Goal: Learn about a topic

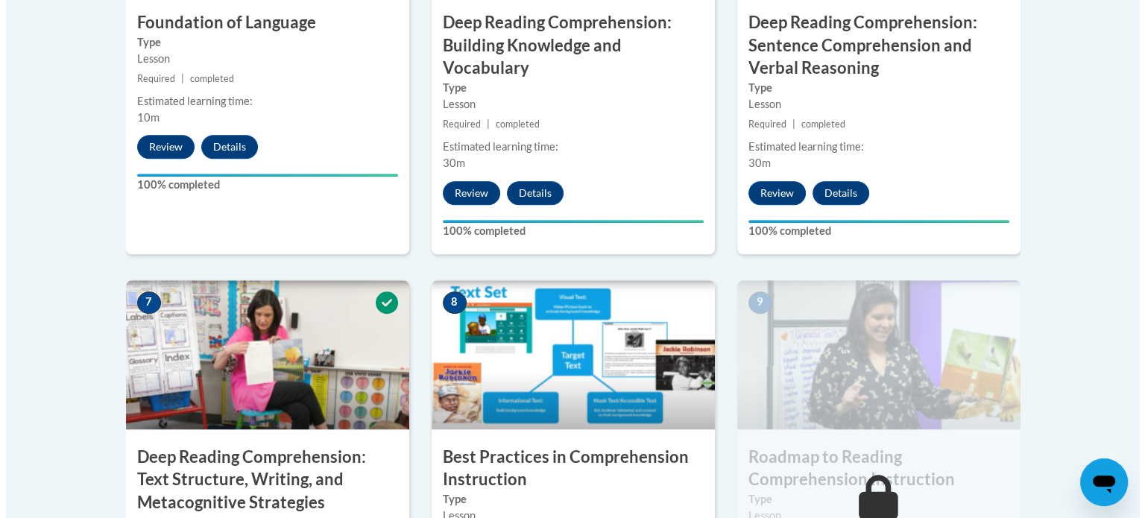
scroll to position [1267, 0]
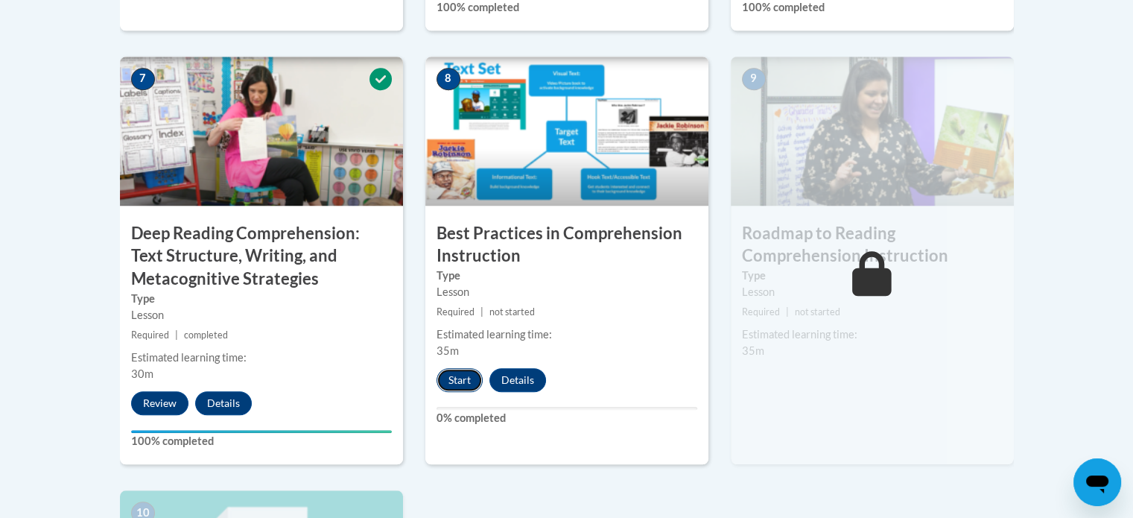
click at [464, 384] on button "Start" at bounding box center [460, 380] width 46 height 24
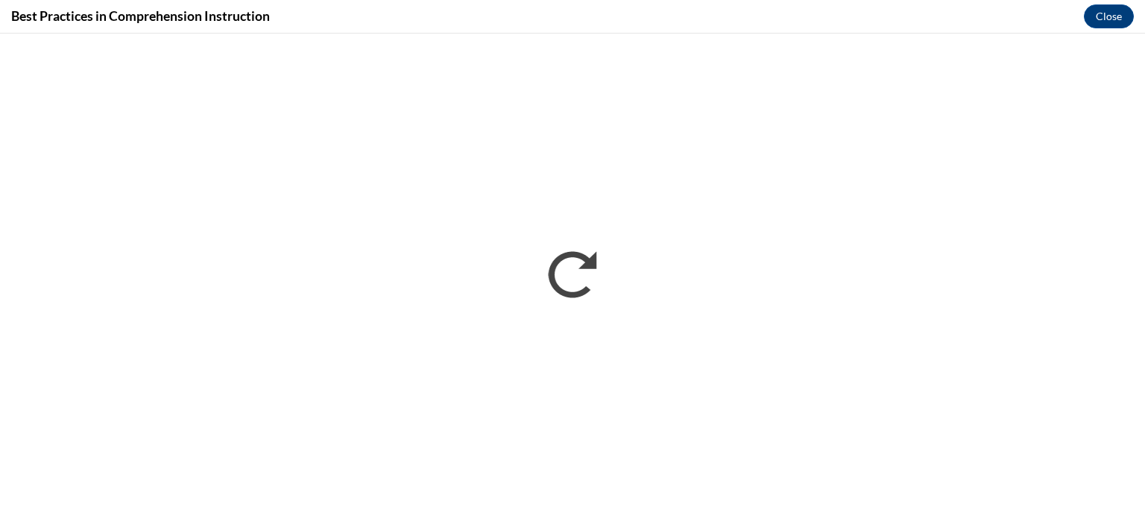
scroll to position [0, 0]
